Goal: Task Accomplishment & Management: Manage account settings

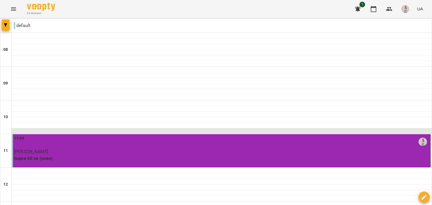
scroll to position [281, 0]
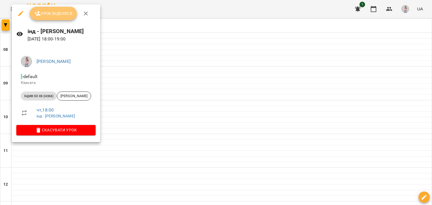
click at [42, 19] on button "Урок відбувся" at bounding box center [53, 14] width 47 height 14
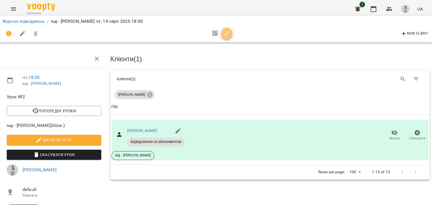
click at [226, 32] on icon "button" at bounding box center [226, 33] width 7 height 7
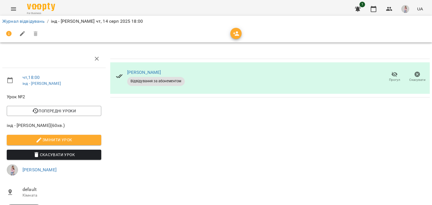
click at [355, 11] on button "button" at bounding box center [358, 9] width 14 height 14
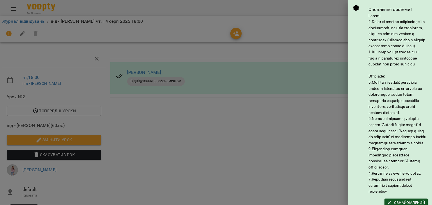
click at [203, 129] on div at bounding box center [216, 102] width 432 height 205
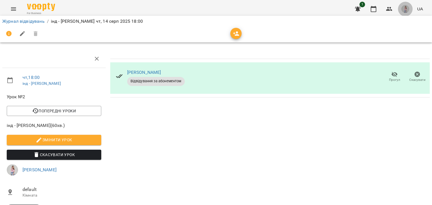
click at [406, 10] on img "button" at bounding box center [406, 9] width 8 height 8
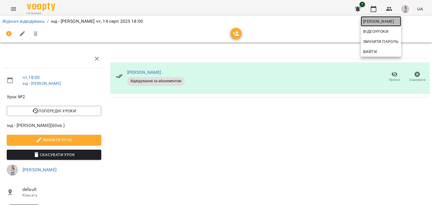
click at [381, 22] on span "[PERSON_NAME]" at bounding box center [381, 21] width 36 height 7
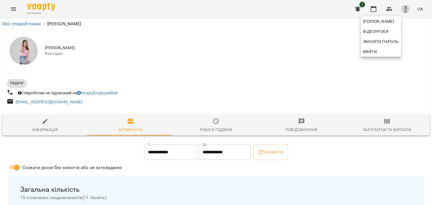
click at [205, 66] on div at bounding box center [216, 102] width 432 height 205
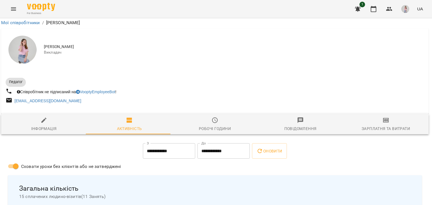
scroll to position [471, 1]
